Goal: Task Accomplishment & Management: Use online tool/utility

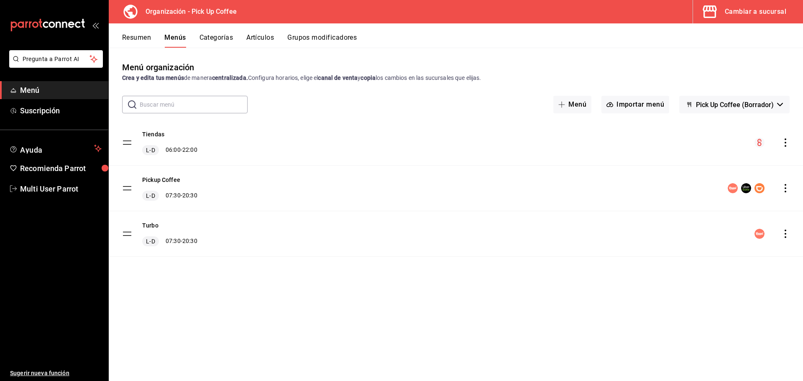
scroll to position [306, 0]
click at [752, 15] on div "Cambiar a sucursal" at bounding box center [755, 12] width 61 height 12
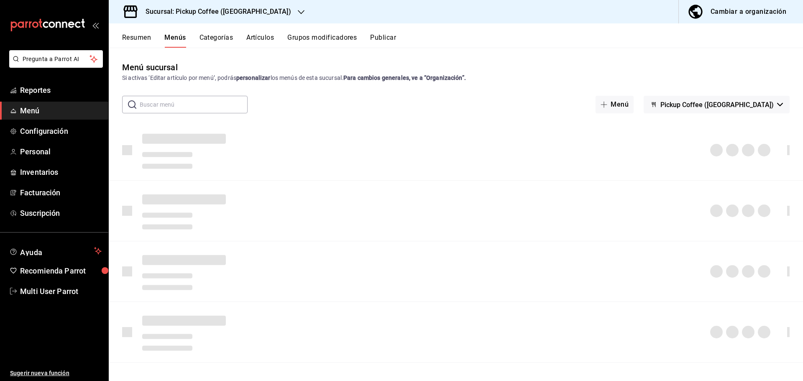
click at [377, 36] on button "Publicar" at bounding box center [383, 40] width 26 height 14
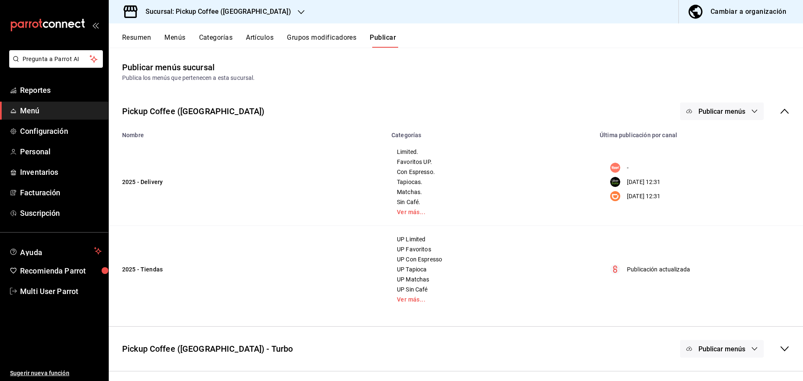
click at [785, 108] on icon at bounding box center [785, 111] width 10 height 10
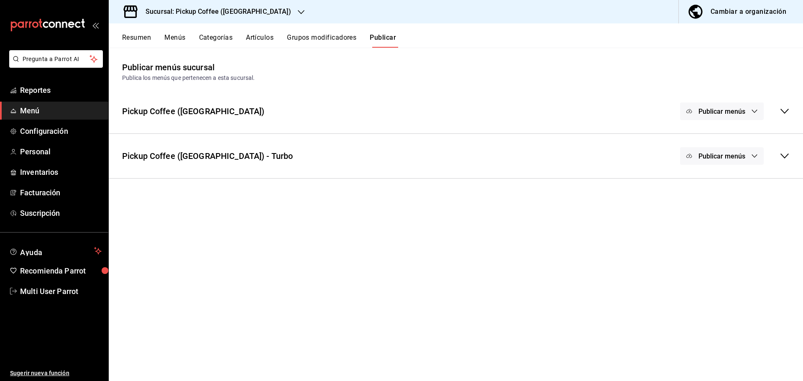
click at [253, 13] on h3 "Sucursal: Pickup Coffee ([GEOGRAPHIC_DATA])" at bounding box center [215, 12] width 152 height 10
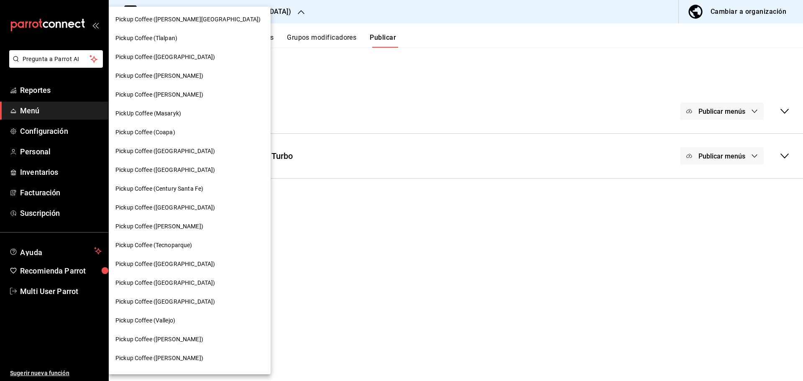
scroll to position [42, 0]
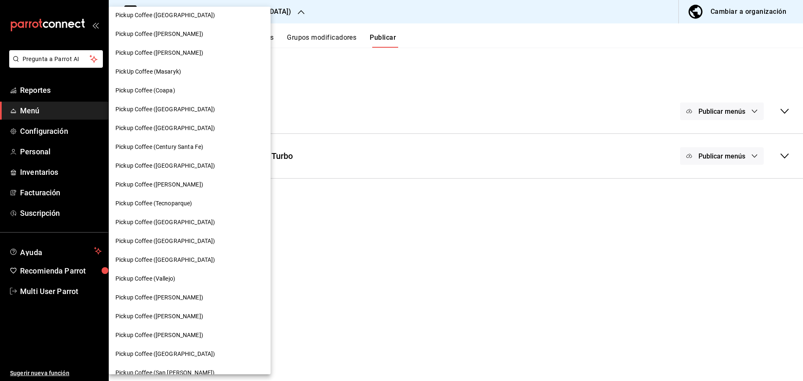
click at [171, 242] on span "Pickup Coffee ([GEOGRAPHIC_DATA])" at bounding box center [165, 241] width 100 height 9
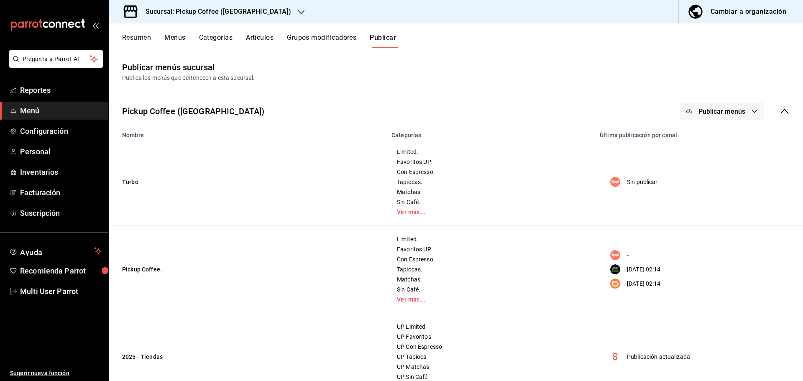
click at [780, 111] on icon at bounding box center [785, 111] width 10 height 10
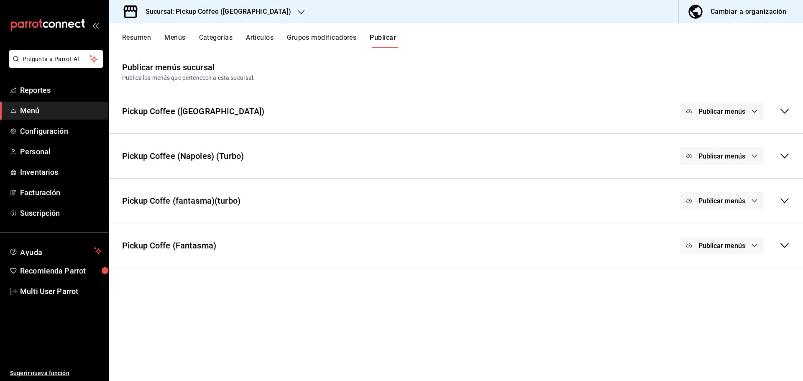
click at [755, 202] on icon "button" at bounding box center [754, 200] width 5 height 3
click at [725, 223] on div at bounding box center [714, 227] width 23 height 13
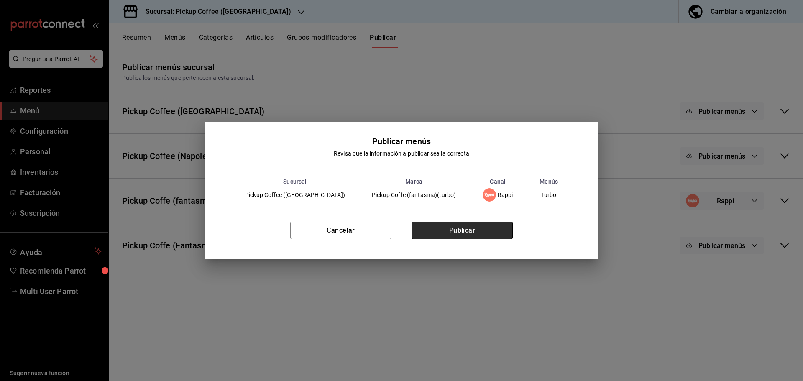
click at [459, 230] on button "Publicar" at bounding box center [462, 231] width 101 height 18
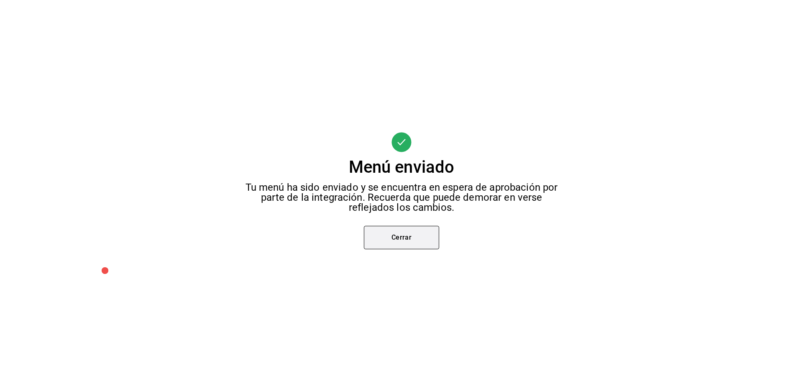
click at [387, 230] on button "Cerrar" at bounding box center [401, 237] width 75 height 23
